Goal: Task Accomplishment & Management: Manage account settings

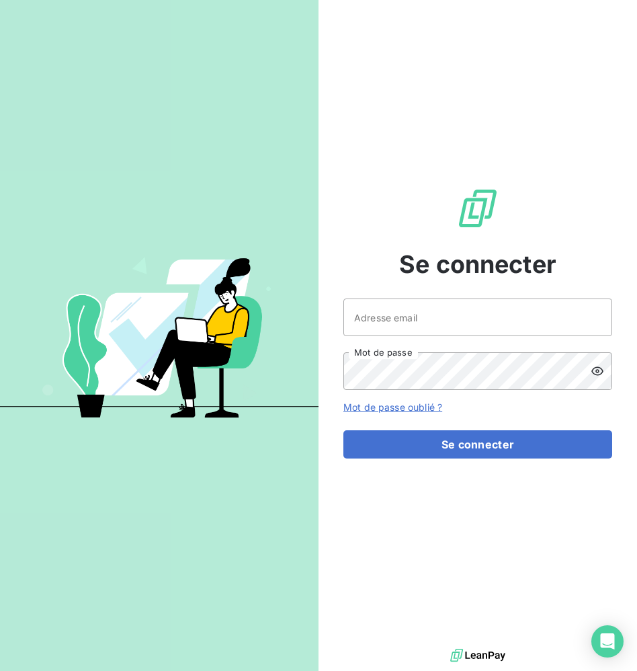
click at [418, 316] on input "Adresse email" at bounding box center [477, 317] width 269 height 38
type input "[PERSON_NAME][EMAIL_ADDRESS][DOMAIN_NAME]"
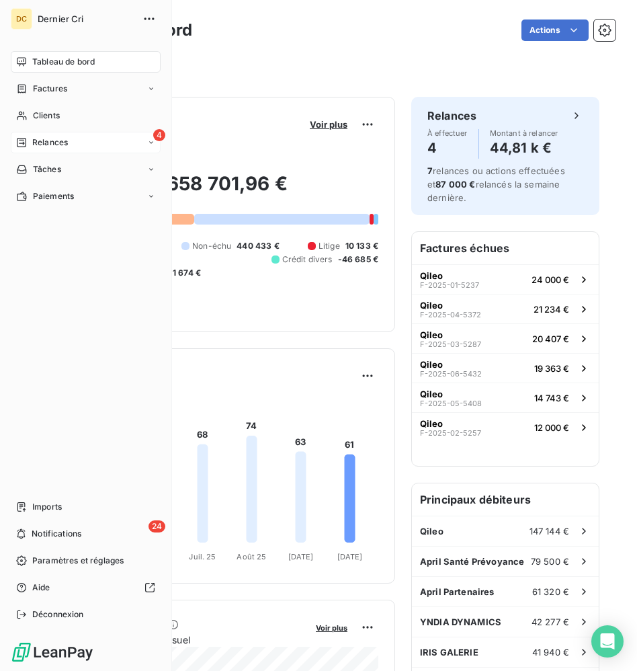
click at [20, 144] on icon at bounding box center [21, 142] width 11 height 11
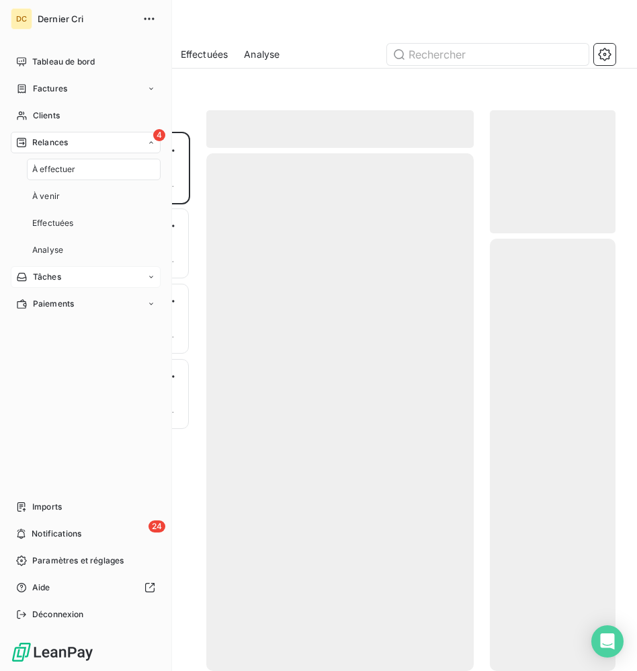
scroll to position [539, 126]
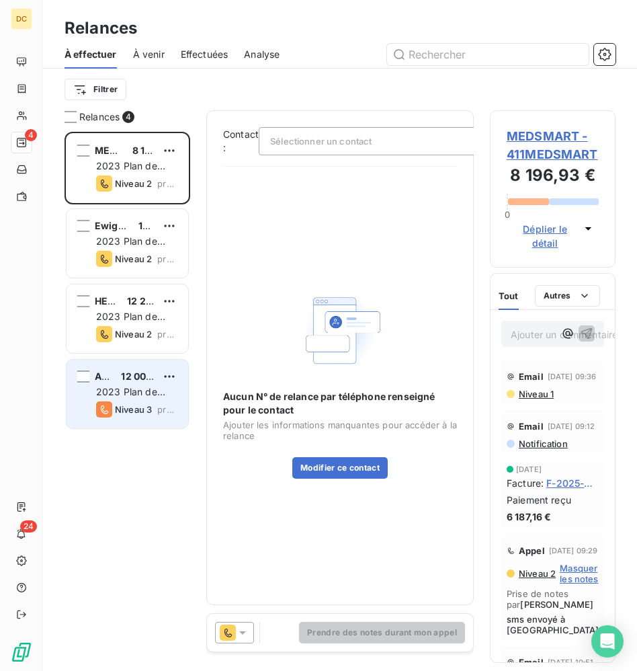
click at [116, 374] on div "ALTO 12 000,00 €" at bounding box center [136, 376] width 81 height 12
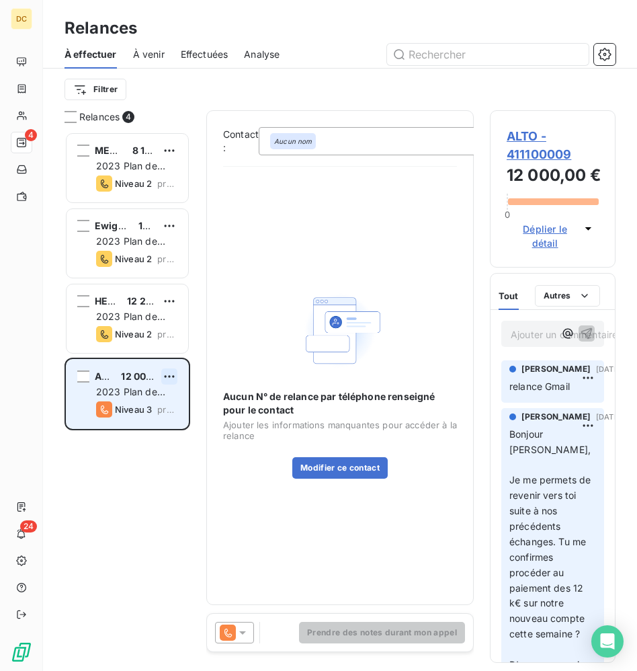
click at [171, 374] on html "DC 4 24 Relances À effectuer À venir Effectuées Analyse Filtrer Relances 4 MEDS…" at bounding box center [318, 335] width 637 height 671
click at [135, 408] on div "Replanifier cette action" at bounding box center [111, 402] width 120 height 21
select select "9"
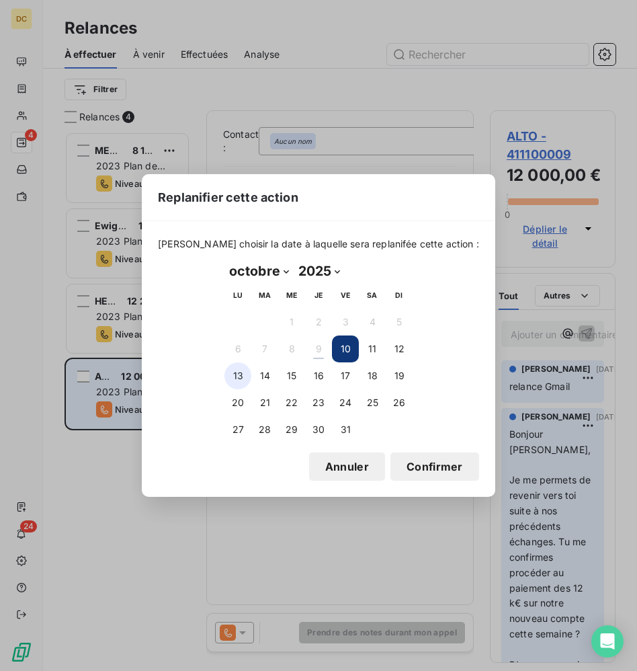
click at [238, 386] on button "13" at bounding box center [237, 375] width 27 height 27
click at [408, 465] on button "Confirmer" at bounding box center [434, 466] width 89 height 28
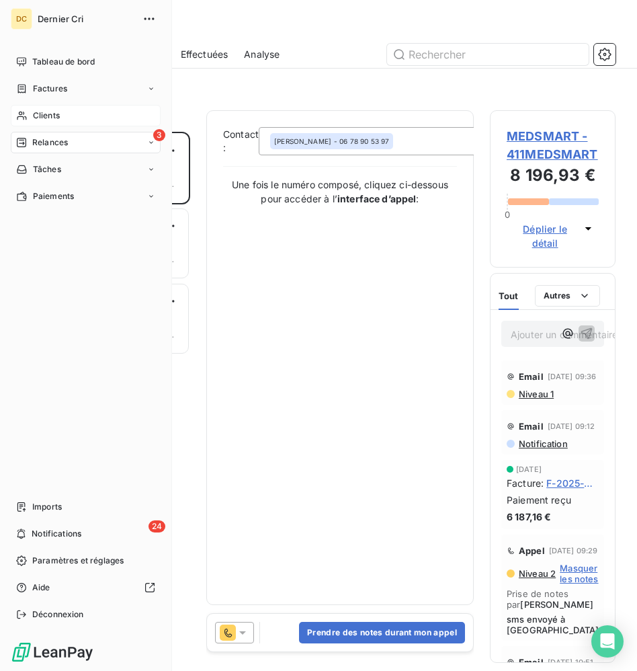
click at [27, 115] on icon at bounding box center [21, 115] width 11 height 11
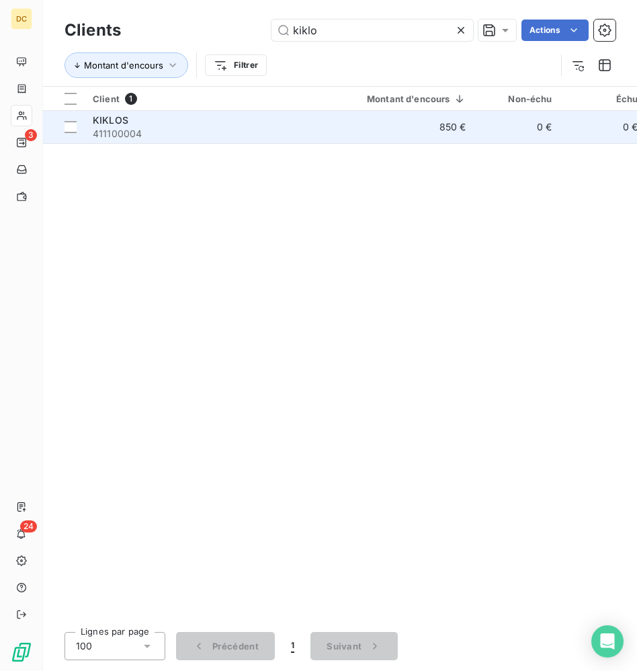
type input "kiklo"
click at [307, 129] on span "411100004" at bounding box center [214, 133] width 242 height 13
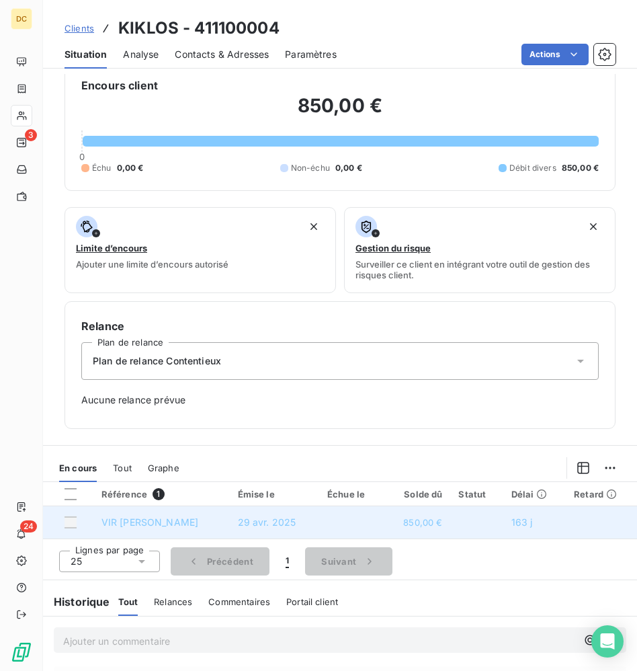
scroll to position [285, 0]
